Goal: Transaction & Acquisition: Purchase product/service

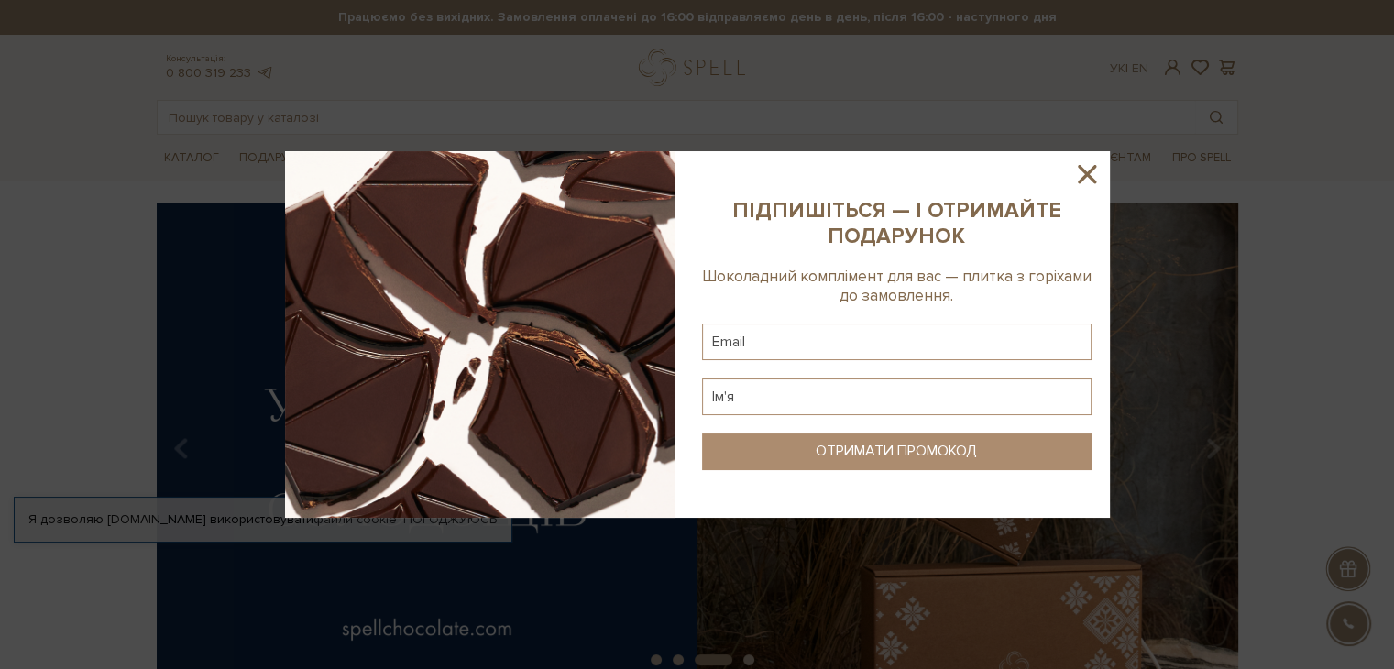
click at [1097, 173] on icon at bounding box center [1087, 174] width 31 height 31
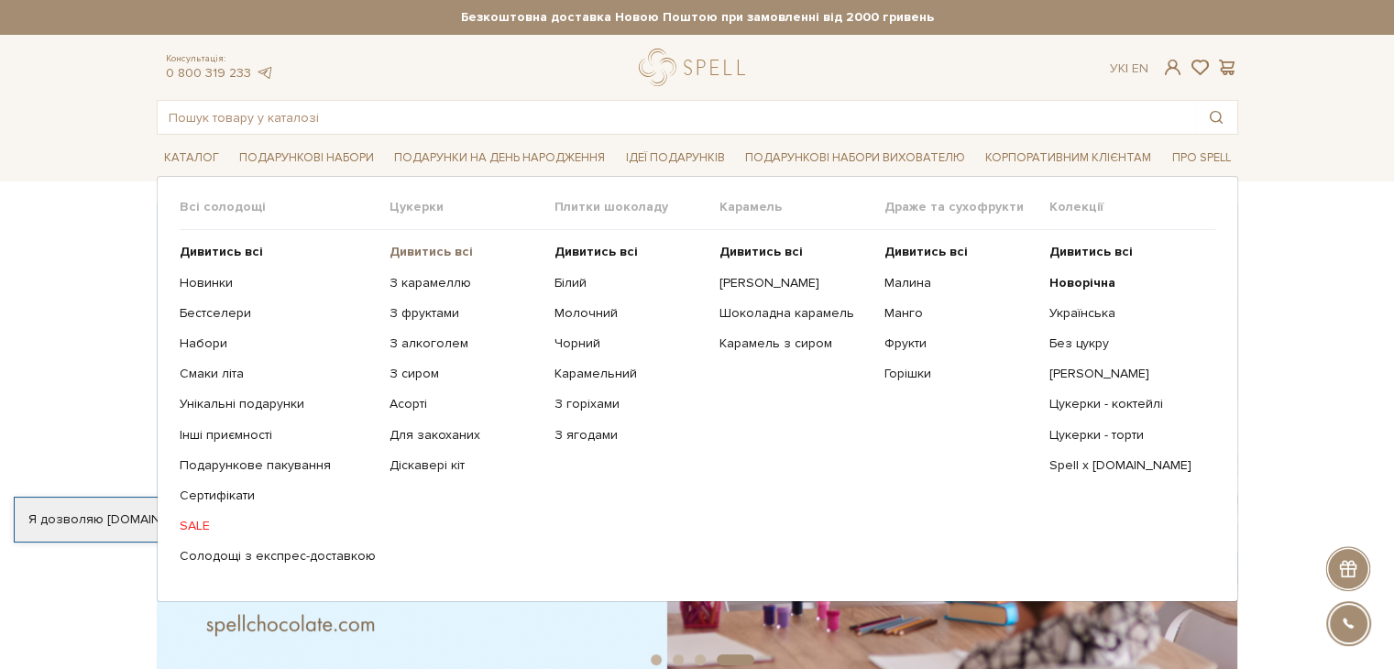
click at [413, 250] on b "Дивитись всі" at bounding box center [431, 252] width 83 height 16
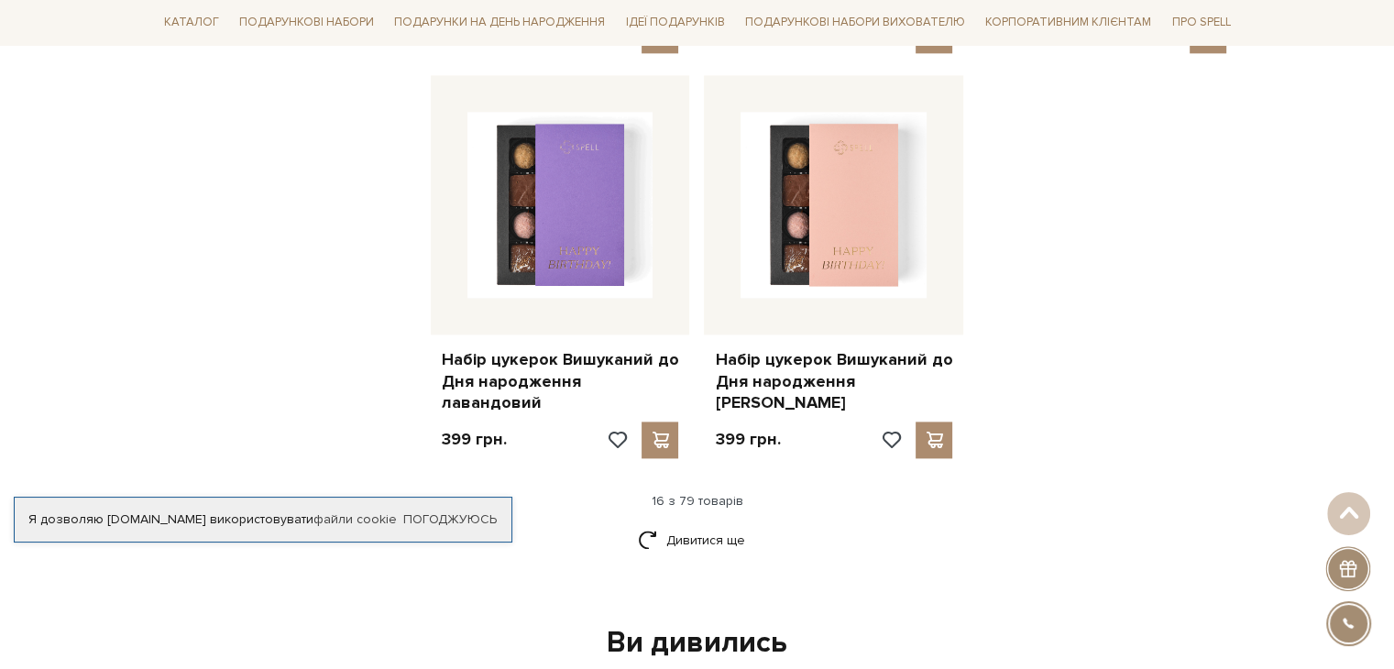
scroll to position [2292, 0]
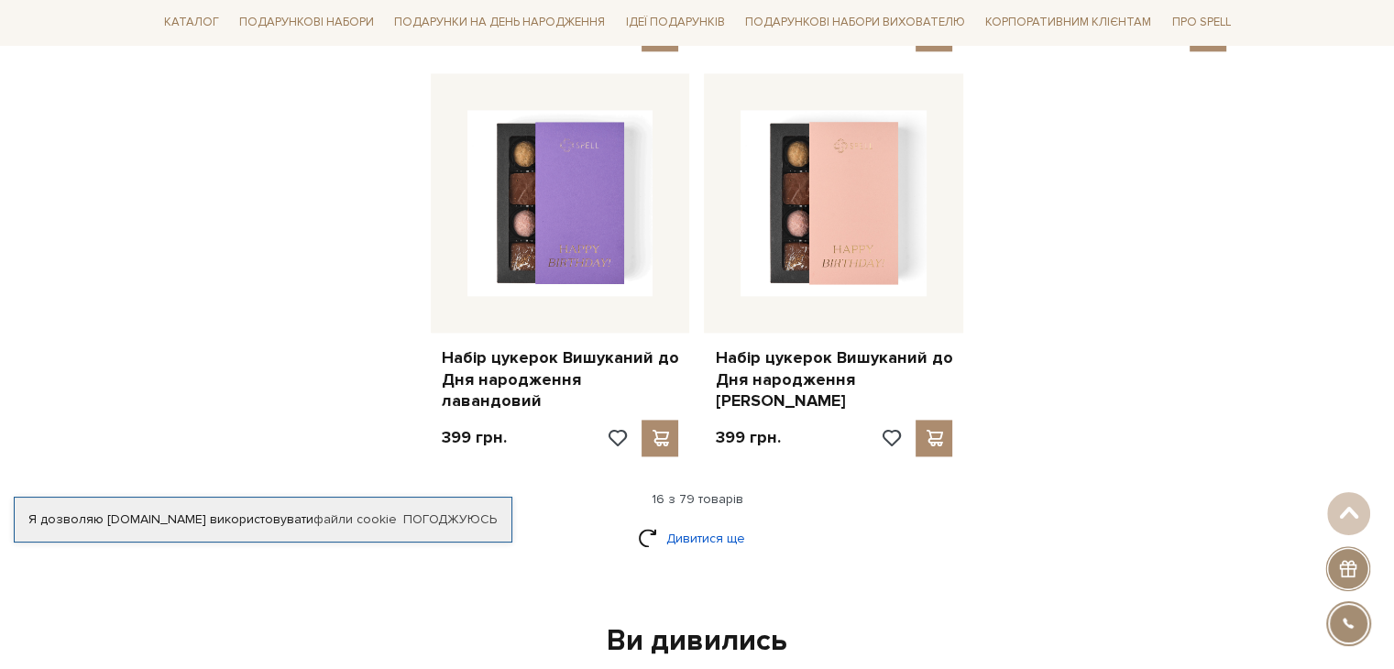
click at [693, 523] on link "Дивитися ще" at bounding box center [697, 539] width 119 height 32
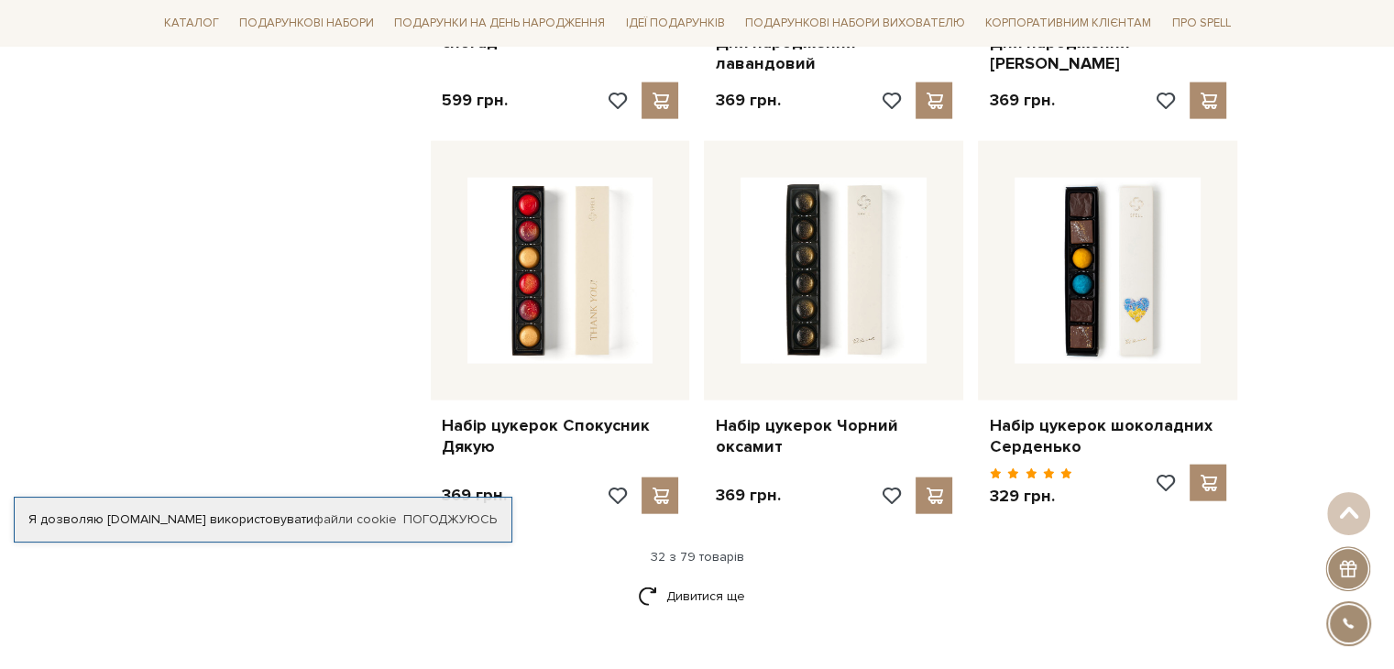
scroll to position [4217, 0]
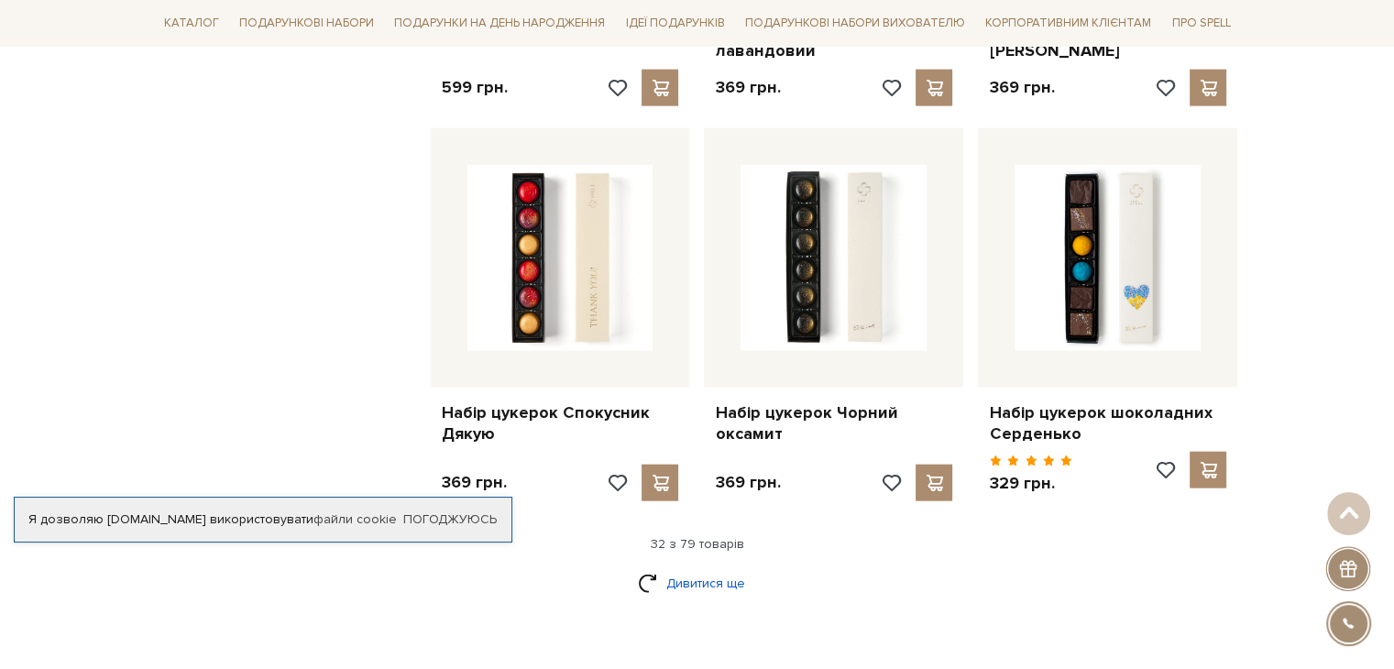
click at [682, 568] on link "Дивитися ще" at bounding box center [697, 584] width 119 height 32
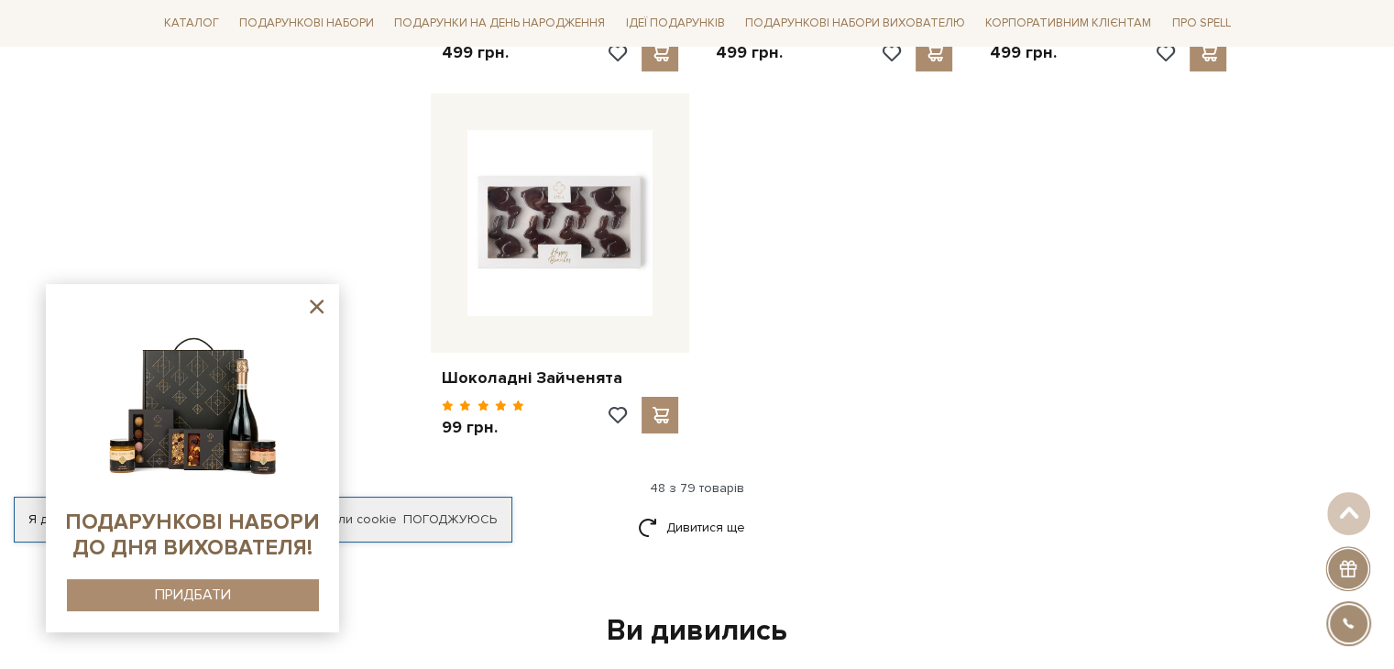
scroll to position [6693, 0]
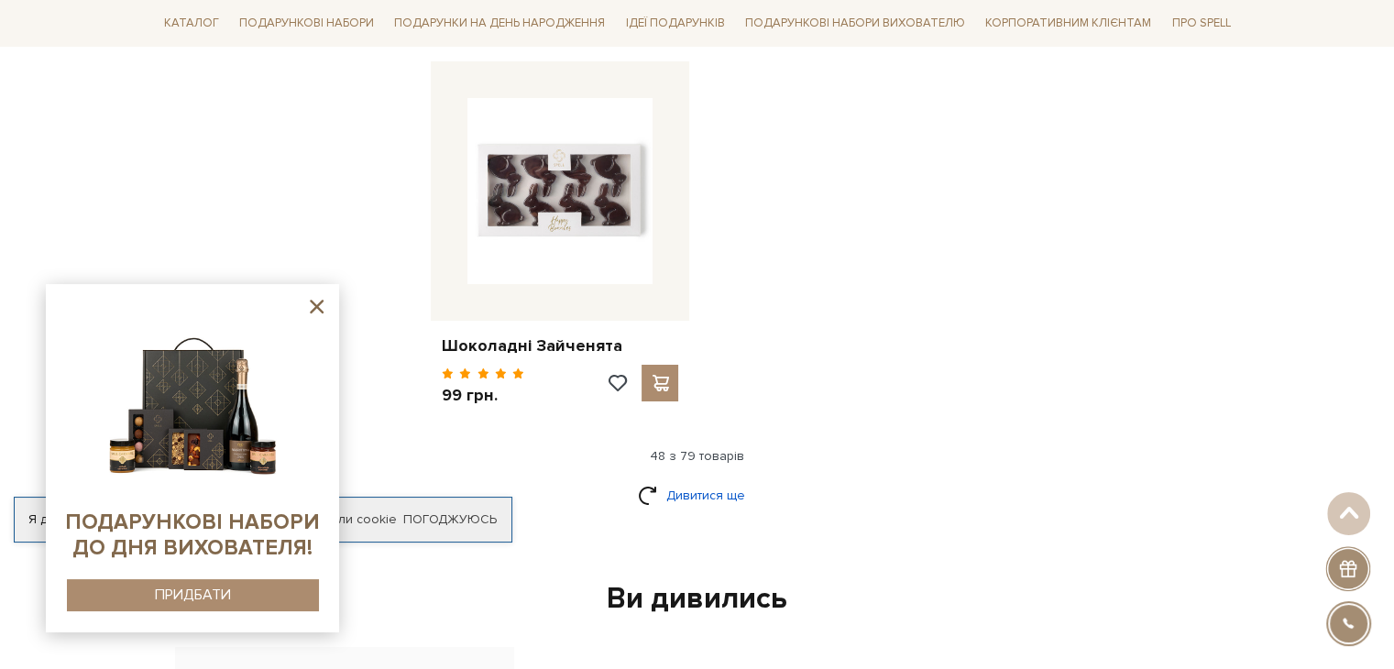
click at [707, 479] on link "Дивитися ще" at bounding box center [697, 495] width 119 height 32
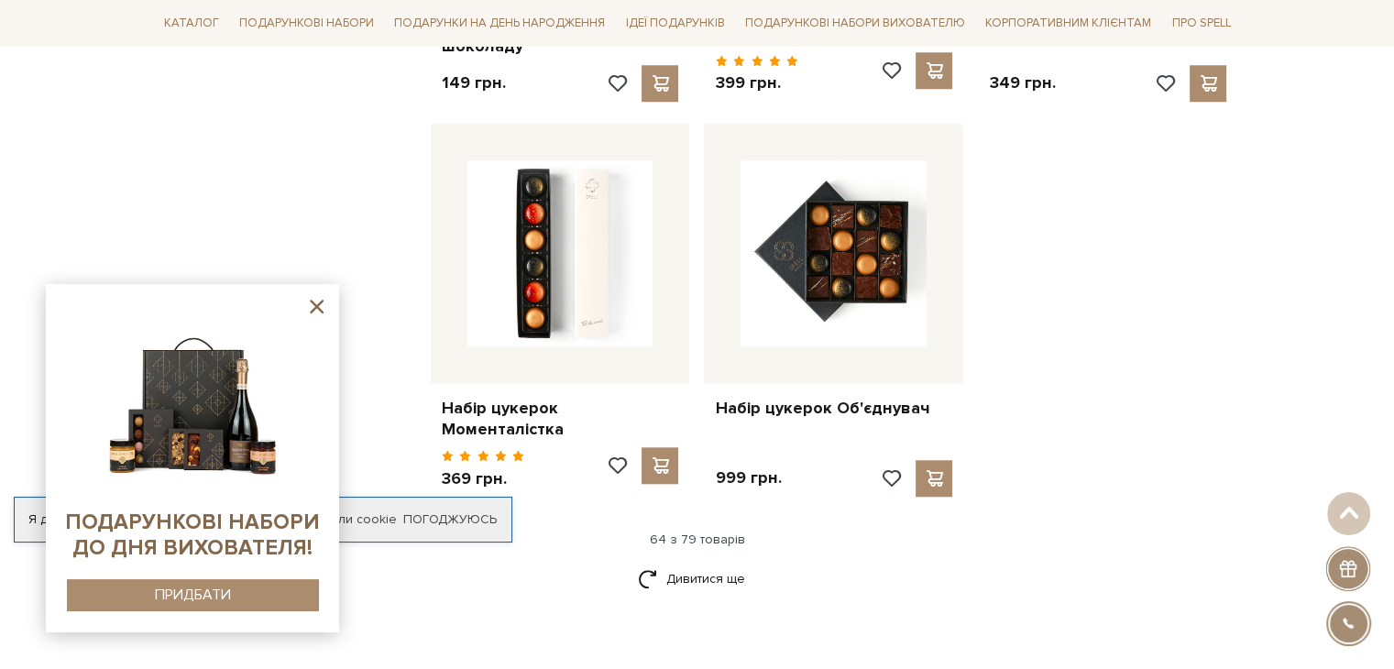
scroll to position [8618, 0]
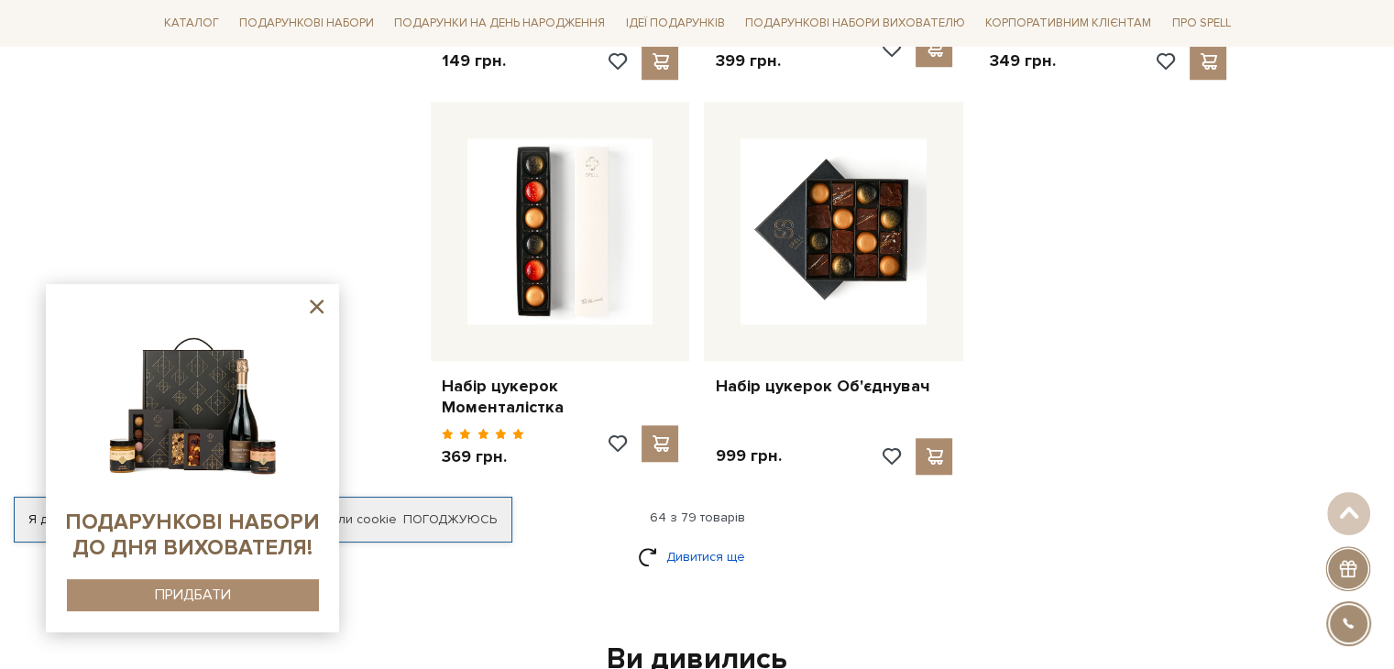
click at [704, 541] on link "Дивитися ще" at bounding box center [697, 557] width 119 height 32
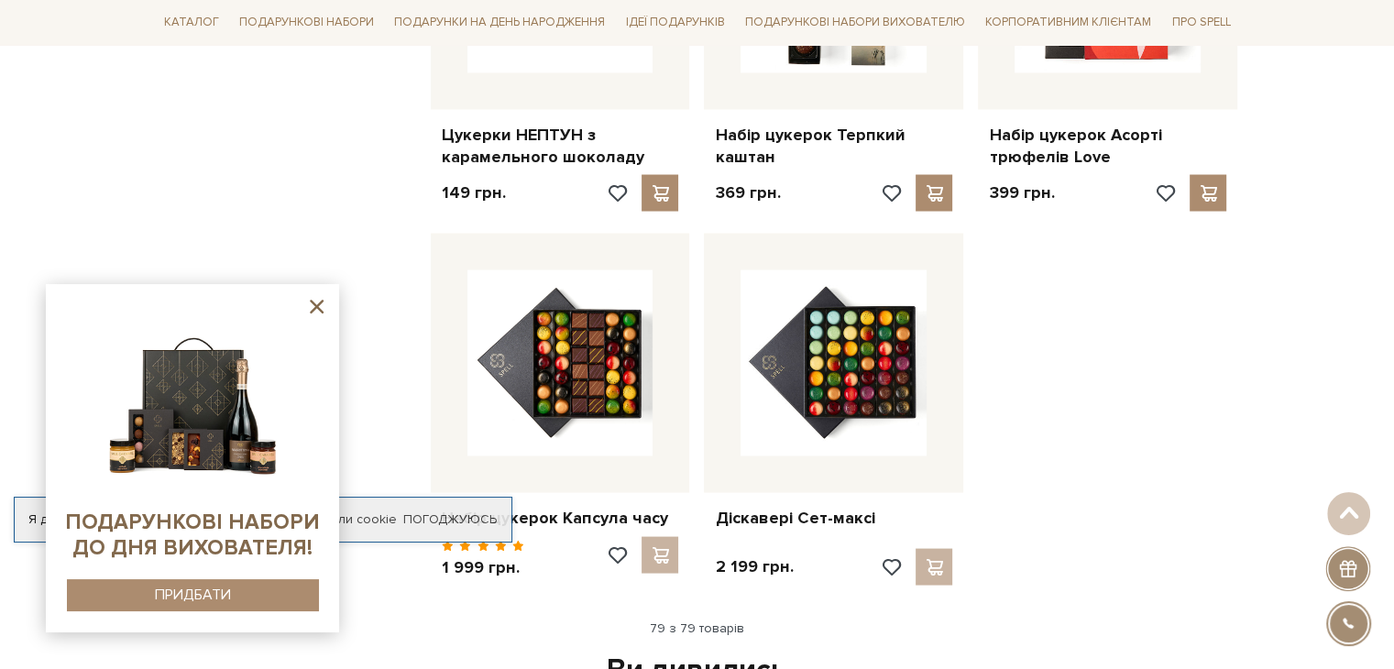
scroll to position [10727, 0]
